Goal: Find specific page/section: Find specific page/section

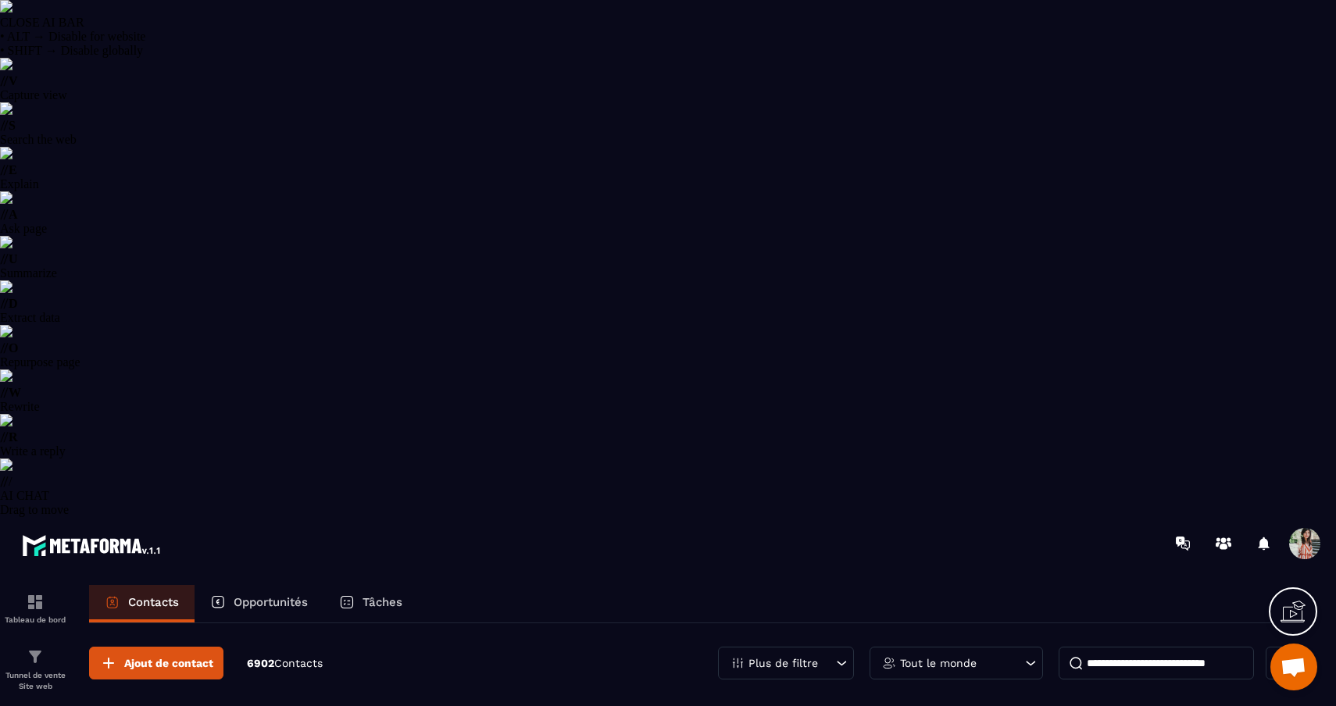
select select "******"
click at [925, 658] on p "Tout le monde" at bounding box center [938, 663] width 77 height 11
click at [824, 647] on div "Plus de filtre" at bounding box center [786, 663] width 136 height 33
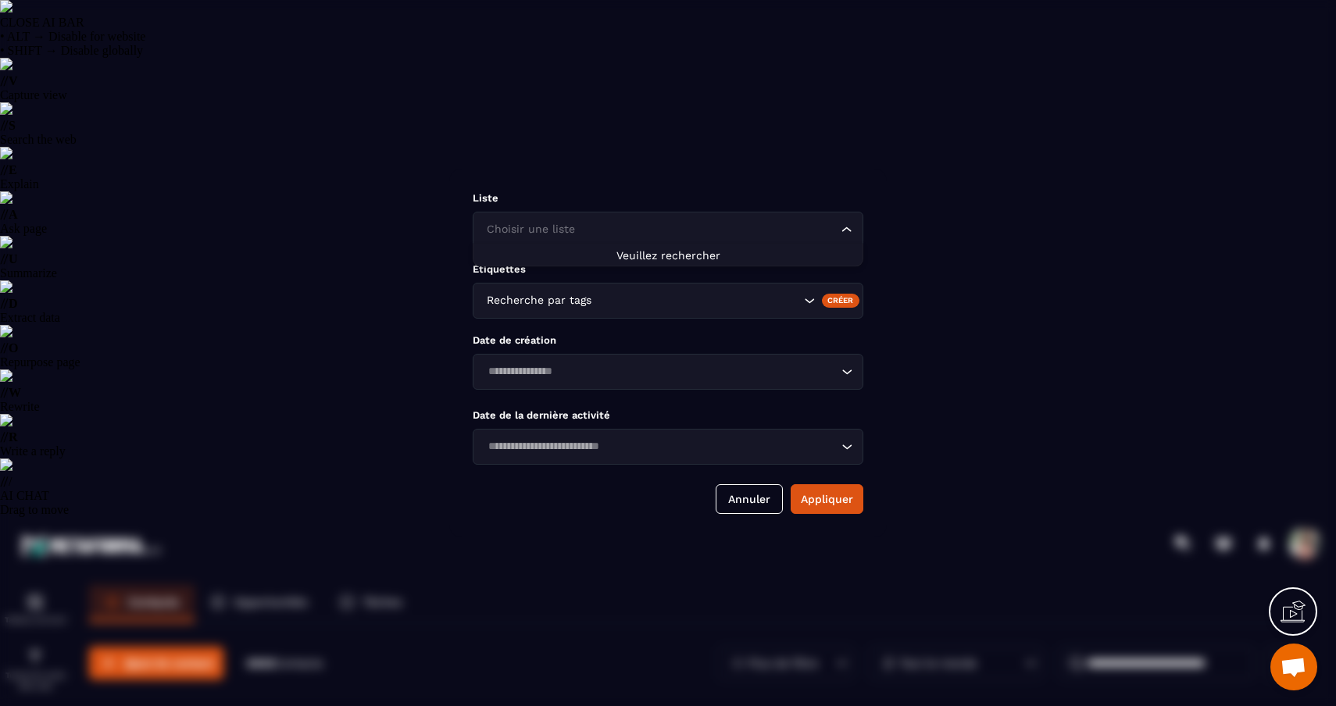
click at [569, 231] on div "Choisir une liste" at bounding box center [660, 229] width 358 height 17
click at [563, 327] on div "Liste Choisir une liste Loading... Étiquettes Recherche par tags Créer Date de …" at bounding box center [668, 353] width 438 height 369
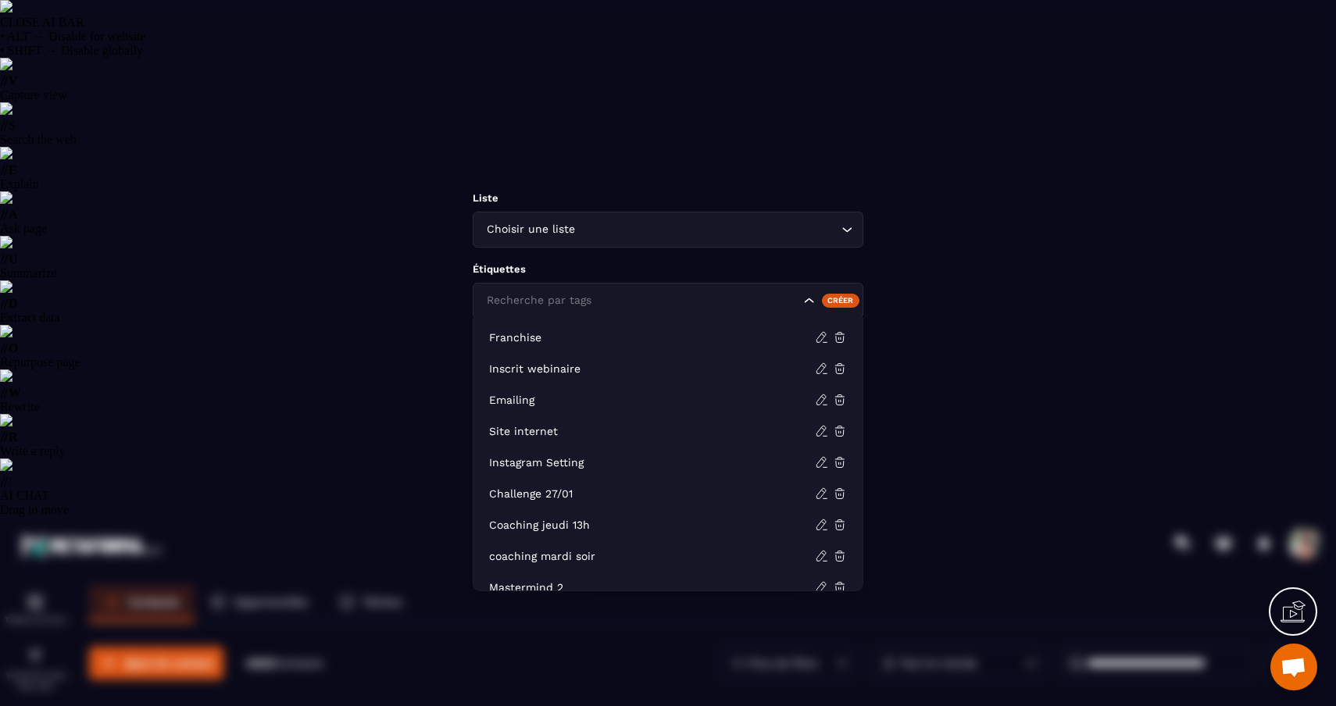
click at [574, 309] on div "Recherche par tags" at bounding box center [668, 301] width 391 height 36
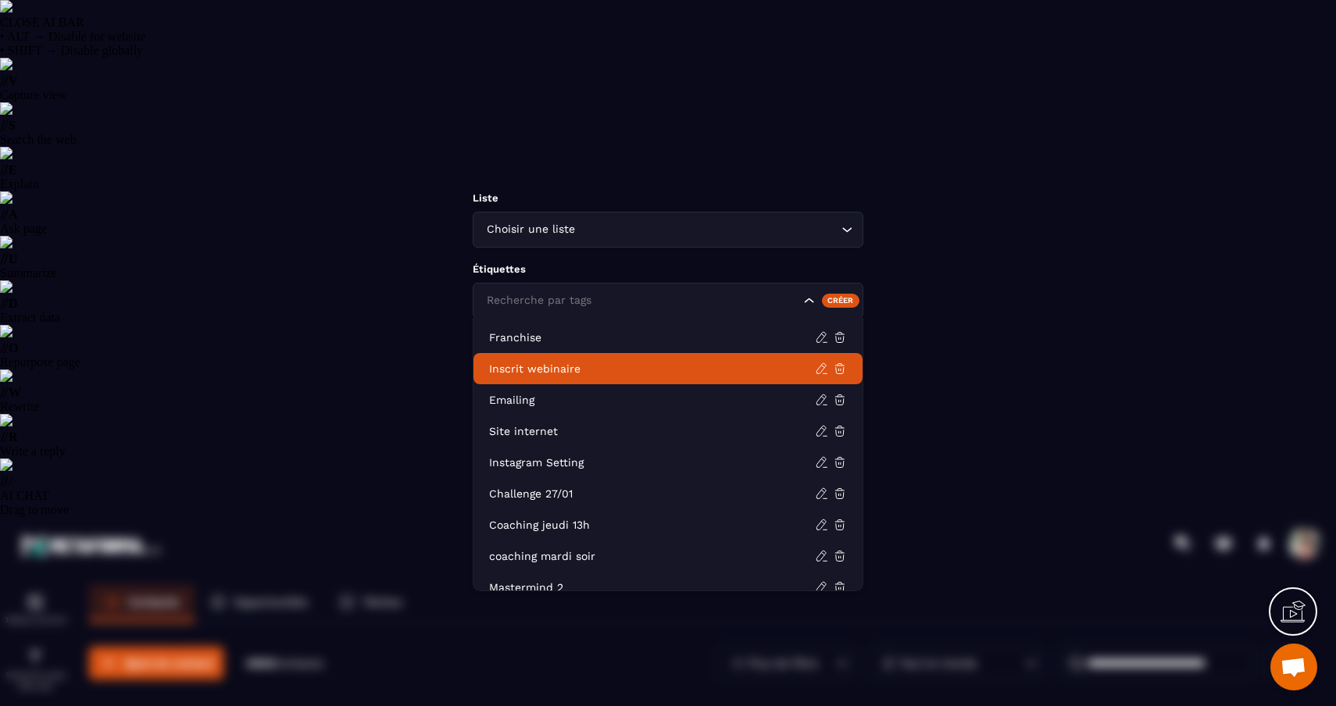
click at [546, 375] on p "Inscrit webinaire" at bounding box center [652, 369] width 326 height 16
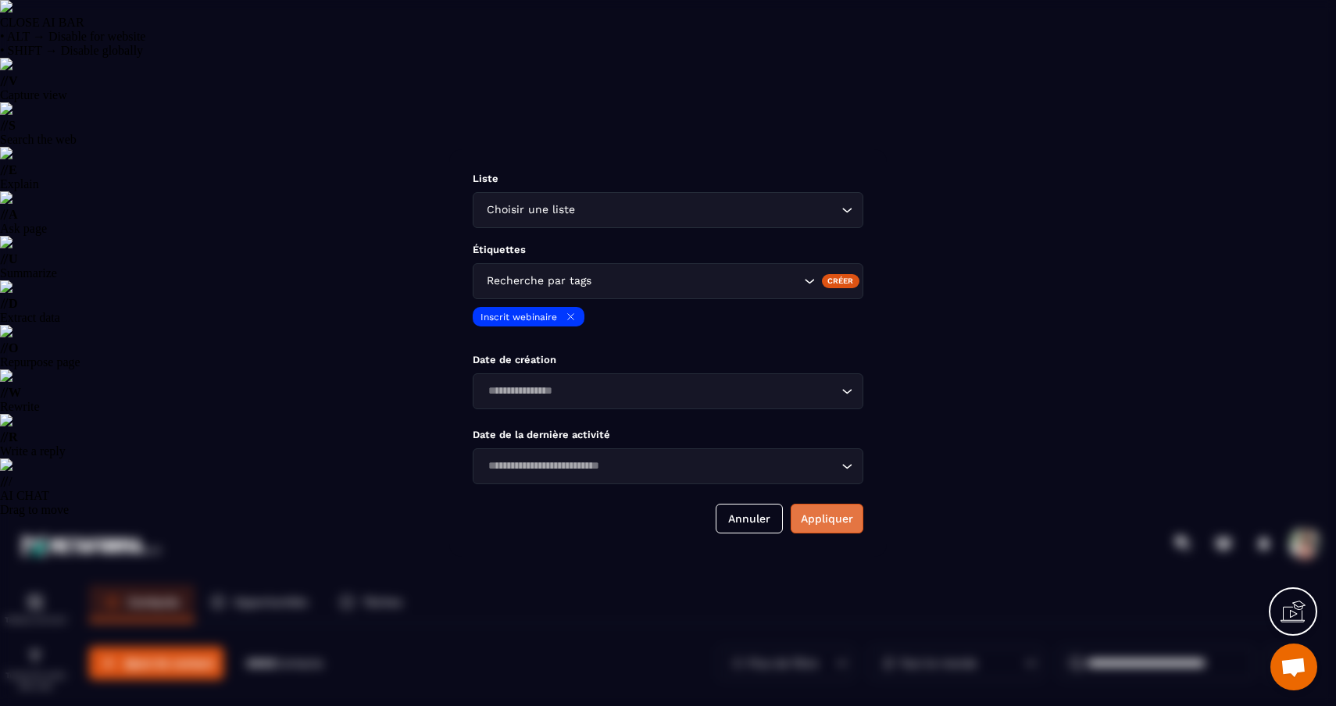
click at [834, 529] on button "Appliquer" at bounding box center [827, 519] width 73 height 30
